Goal: Navigation & Orientation: Find specific page/section

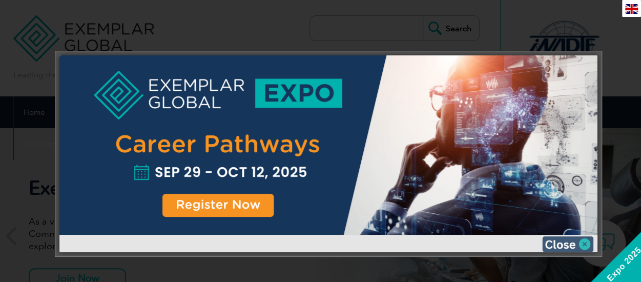
click at [571, 239] on img at bounding box center [567, 243] width 51 height 15
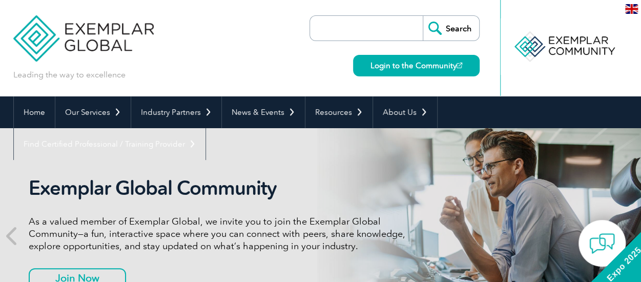
click at [280, 190] on h2 "Exemplar Global Community" at bounding box center [221, 188] width 384 height 24
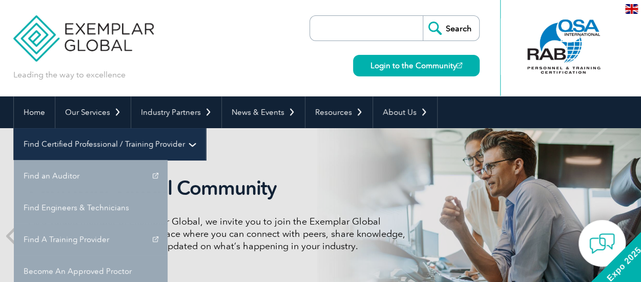
click at [205, 128] on link "Find Certified Professional / Training Provider" at bounding box center [110, 144] width 192 height 32
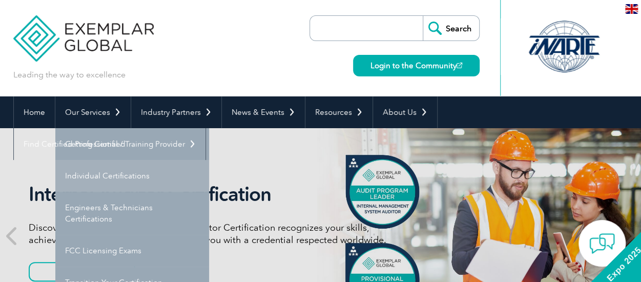
click at [102, 174] on link "Individual Certifications" at bounding box center [132, 176] width 154 height 32
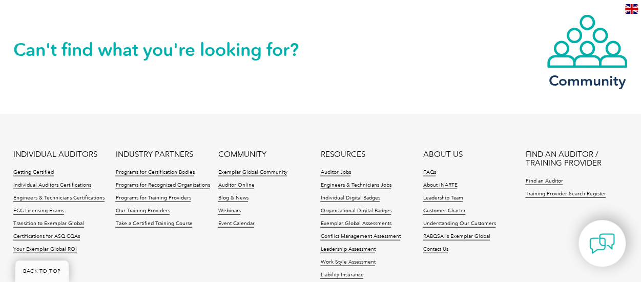
scroll to position [1106, 0]
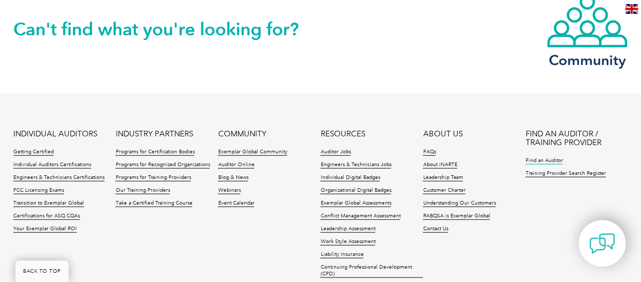
click at [541, 160] on link "Find an Auditor" at bounding box center [543, 160] width 37 height 7
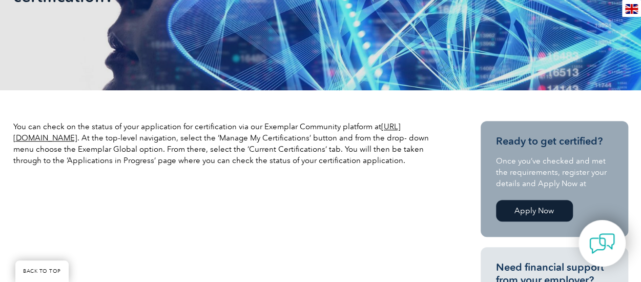
scroll to position [266, 0]
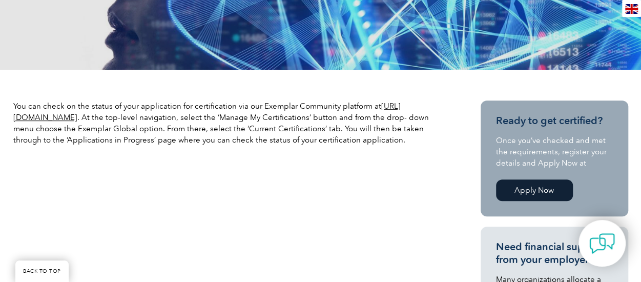
click at [117, 117] on link "https://community.exemplarglobal.org/" at bounding box center [206, 111] width 387 height 20
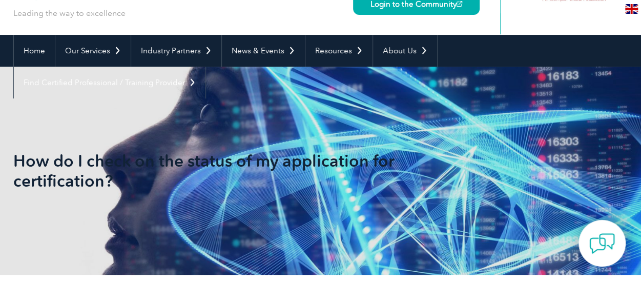
scroll to position [0, 0]
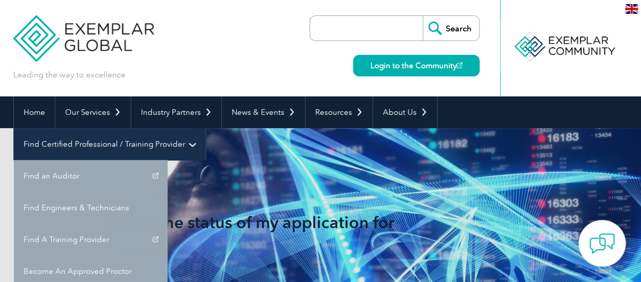
click at [205, 128] on link "Find Certified Professional / Training Provider" at bounding box center [110, 144] width 192 height 32
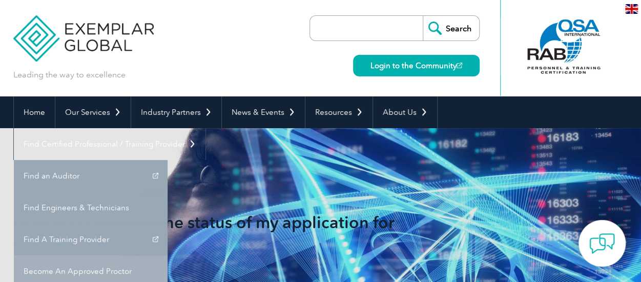
click at [167, 255] on link "Become An Approved Proctor" at bounding box center [91, 271] width 154 height 32
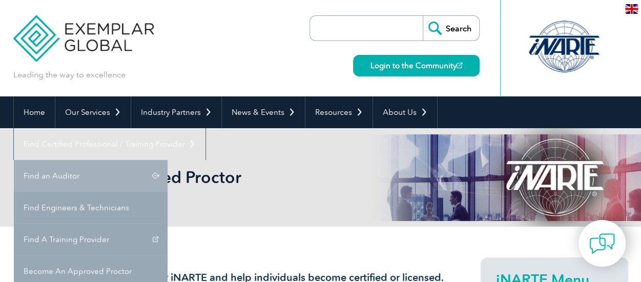
click at [167, 160] on link "Find an Auditor" at bounding box center [91, 176] width 154 height 32
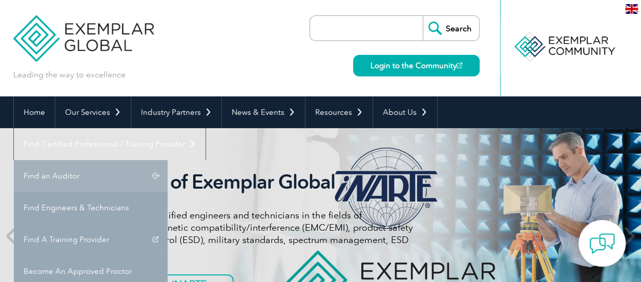
click at [167, 160] on link "Find an Auditor" at bounding box center [91, 176] width 154 height 32
